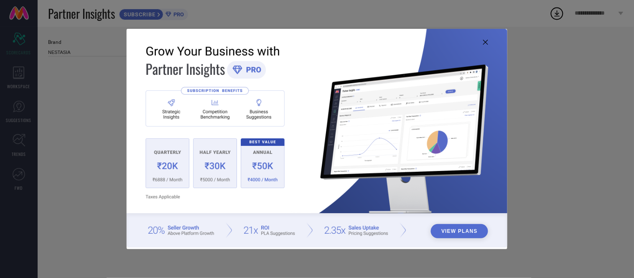
type input "All"
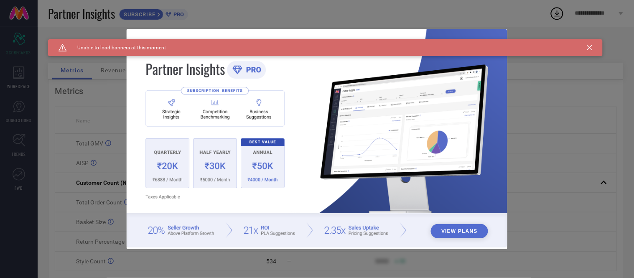
click at [588, 46] on icon at bounding box center [589, 47] width 5 height 5
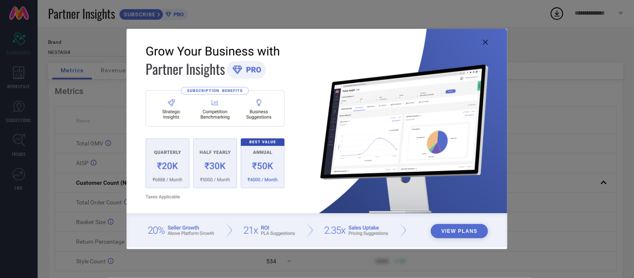
click at [485, 42] on icon at bounding box center [485, 42] width 5 height 5
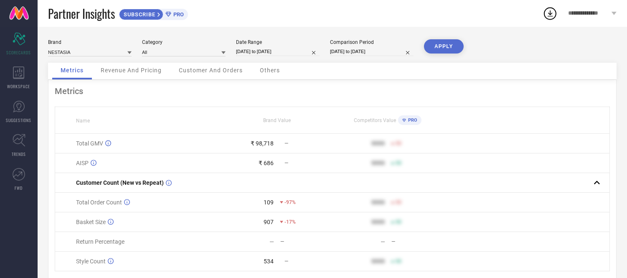
click at [299, 52] on input "[DATE] to [DATE]" at bounding box center [278, 51] width 84 height 9
select select "8"
select select "2025"
select select "9"
select select "2025"
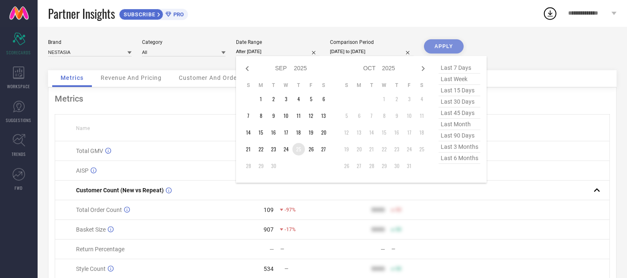
click at [299, 149] on td "25" at bounding box center [299, 149] width 13 height 13
type input "[DATE] to [DATE]"
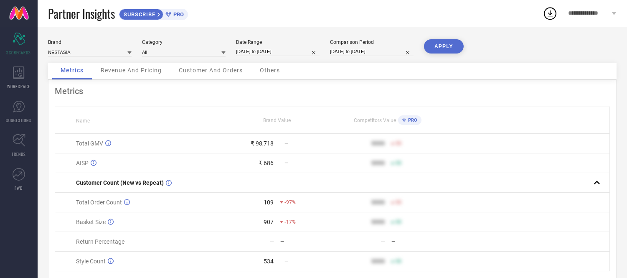
click at [438, 41] on button "APPLY" at bounding box center [444, 46] width 40 height 14
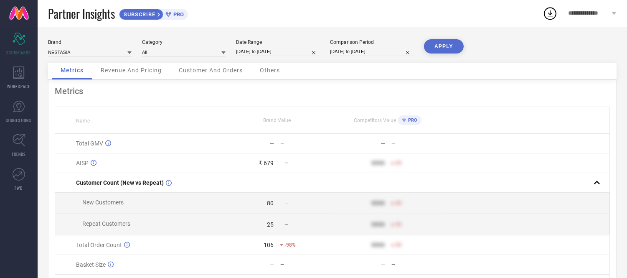
click at [265, 70] on span "Others" at bounding box center [270, 70] width 20 height 7
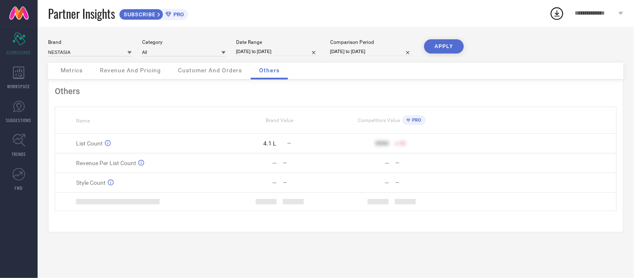
select select "8"
select select "2025"
select select "9"
select select "2025"
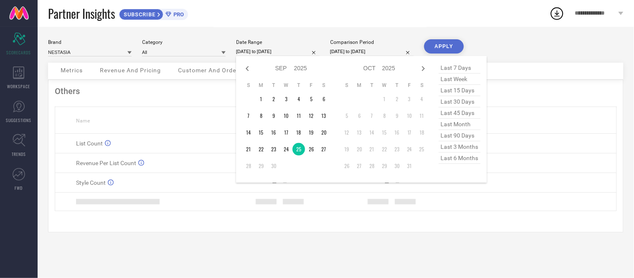
click at [292, 51] on input "[DATE] to [DATE]" at bounding box center [278, 51] width 84 height 9
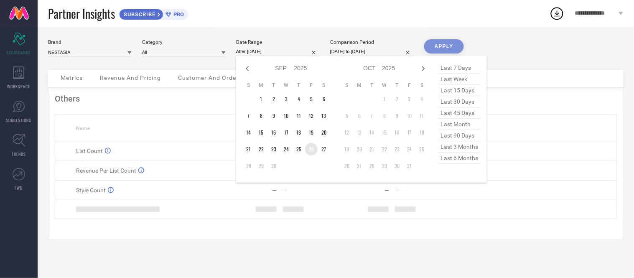
click at [311, 151] on td "26" at bounding box center [311, 149] width 13 height 13
type input "[DATE] to [DATE]"
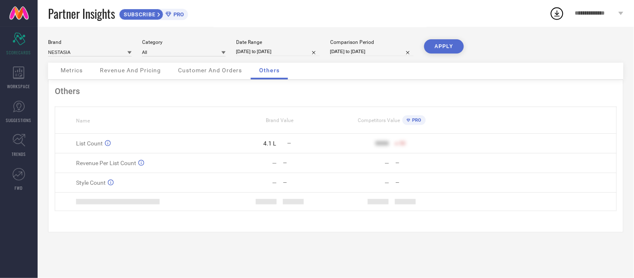
click at [444, 43] on button "APPLY" at bounding box center [444, 46] width 40 height 14
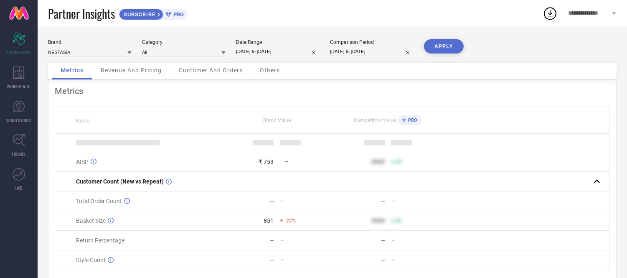
click at [278, 66] on div "Others" at bounding box center [270, 71] width 37 height 17
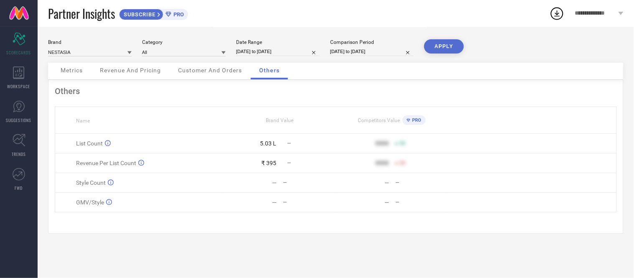
select select "8"
select select "2025"
select select "9"
select select "2025"
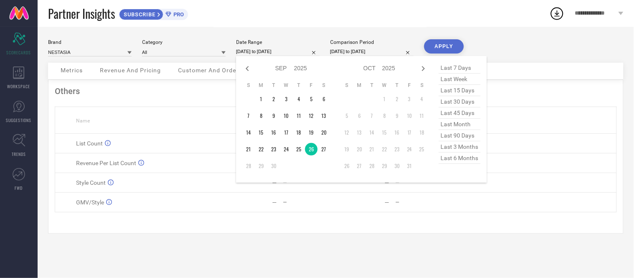
click at [296, 52] on input "[DATE] to [DATE]" at bounding box center [278, 51] width 84 height 9
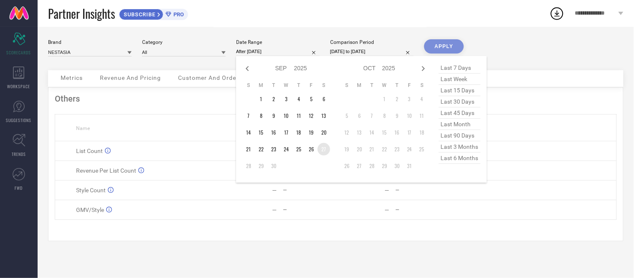
click at [327, 151] on td "27" at bounding box center [324, 149] width 13 height 13
type input "[DATE] to [DATE]"
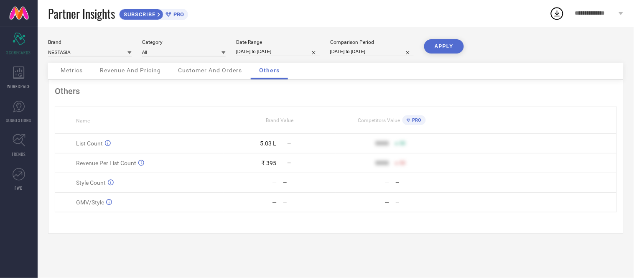
click at [445, 45] on button "APPLY" at bounding box center [444, 46] width 40 height 14
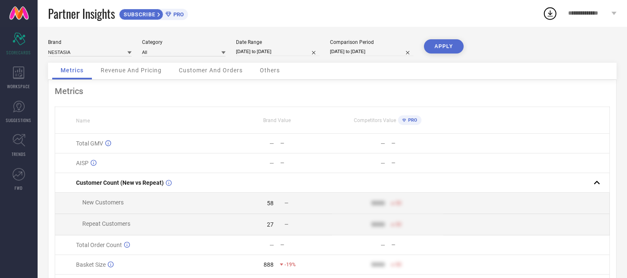
click at [266, 69] on span "Others" at bounding box center [270, 70] width 20 height 7
